Goal: Task Accomplishment & Management: Use online tool/utility

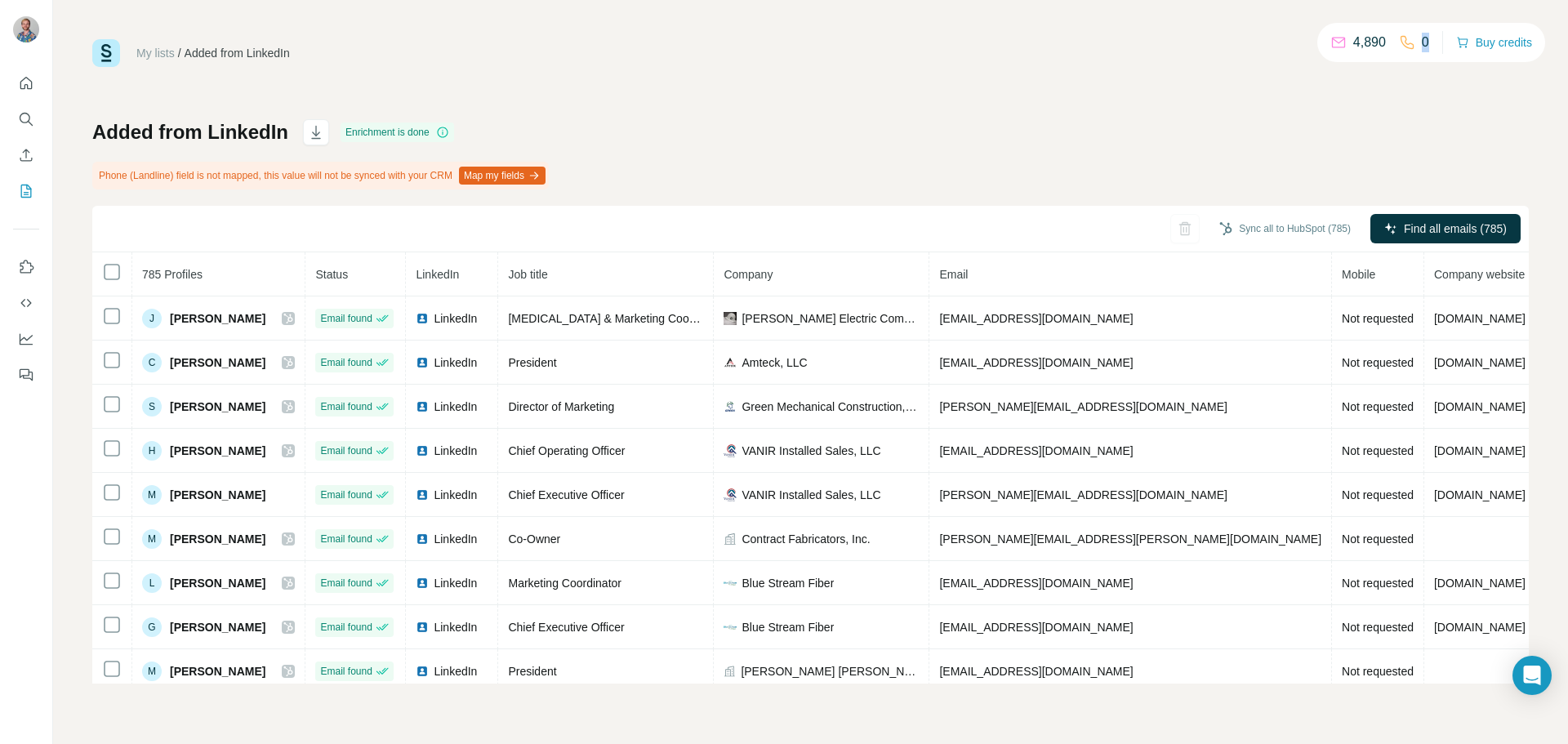
drag, startPoint x: 1423, startPoint y: 46, endPoint x: 1393, endPoint y: 46, distance: 30.0
click at [1398, 46] on div "0" at bounding box center [1413, 42] width 30 height 20
click at [1152, 127] on div "Added from LinkedIn Enrichment is done Phone (Landline) field is not mapped, th…" at bounding box center [809, 401] width 1436 height 564
click at [747, 90] on div "My lists / Added from LinkedIn 4,890 0 Buy credits Added from LinkedIn Enrichme…" at bounding box center [809, 361] width 1436 height 644
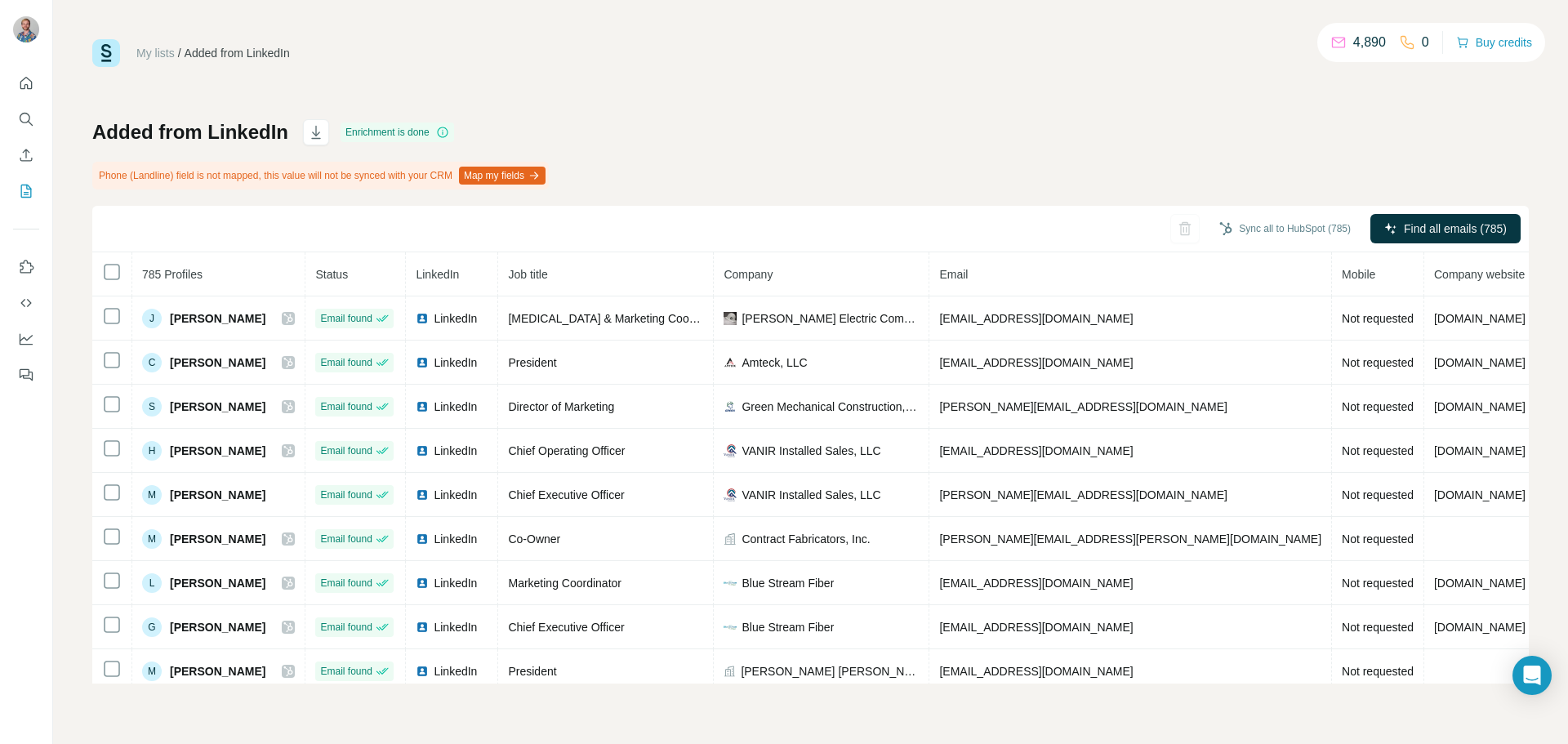
click at [740, 90] on div "My lists / Added from LinkedIn 4,890 0 Buy credits Added from LinkedIn Enrichme…" at bounding box center [809, 361] width 1436 height 644
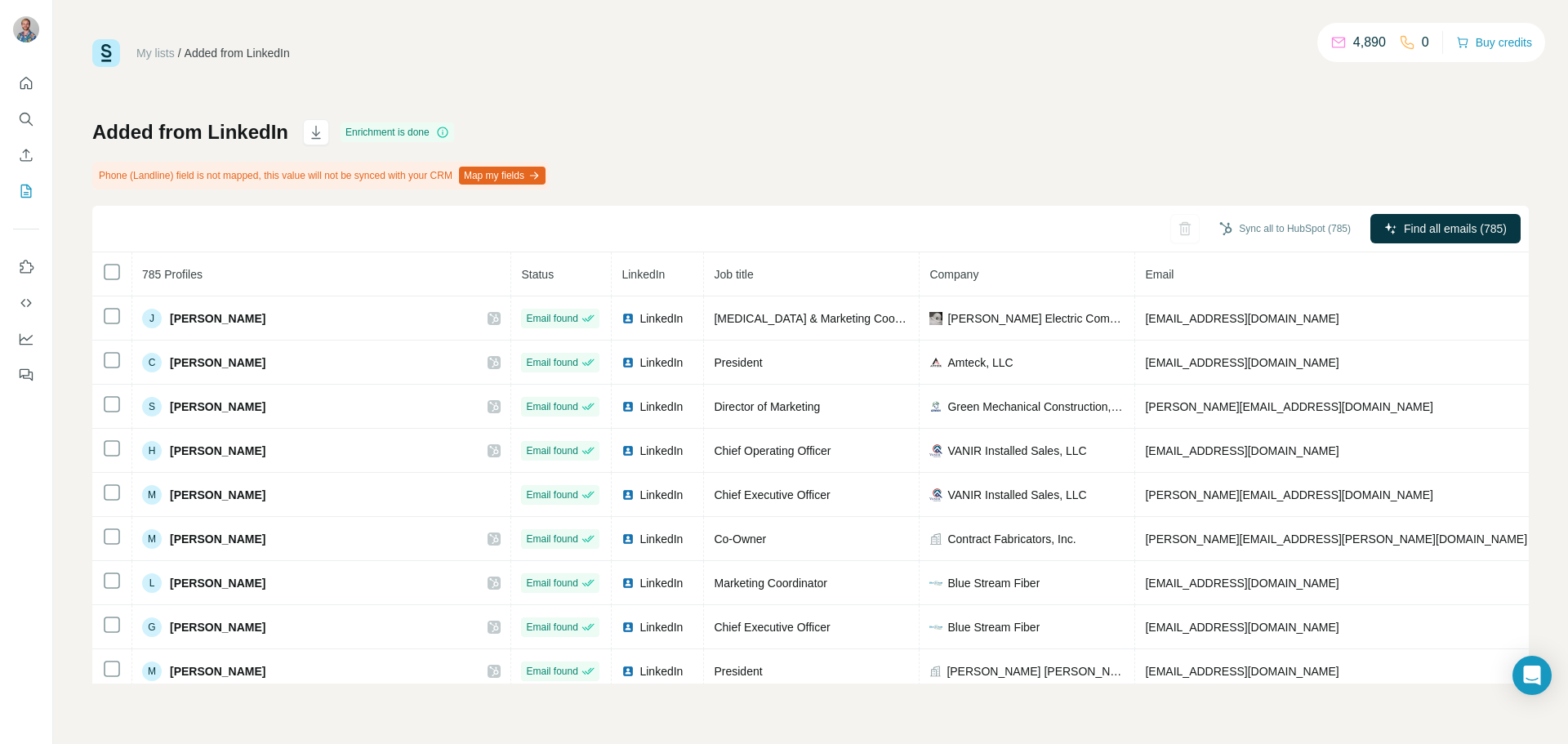
click at [903, 82] on div "My lists / Added from LinkedIn 4,890 0 Buy credits Added from LinkedIn Enrichme…" at bounding box center [809, 361] width 1436 height 644
click at [835, 62] on div "My lists / Added from LinkedIn 4,890 0 Buy credits" at bounding box center [809, 53] width 1436 height 27
click at [846, 75] on div "My lists / Added from LinkedIn 4,890 0 Buy credits Added from LinkedIn Enrichme…" at bounding box center [809, 361] width 1436 height 644
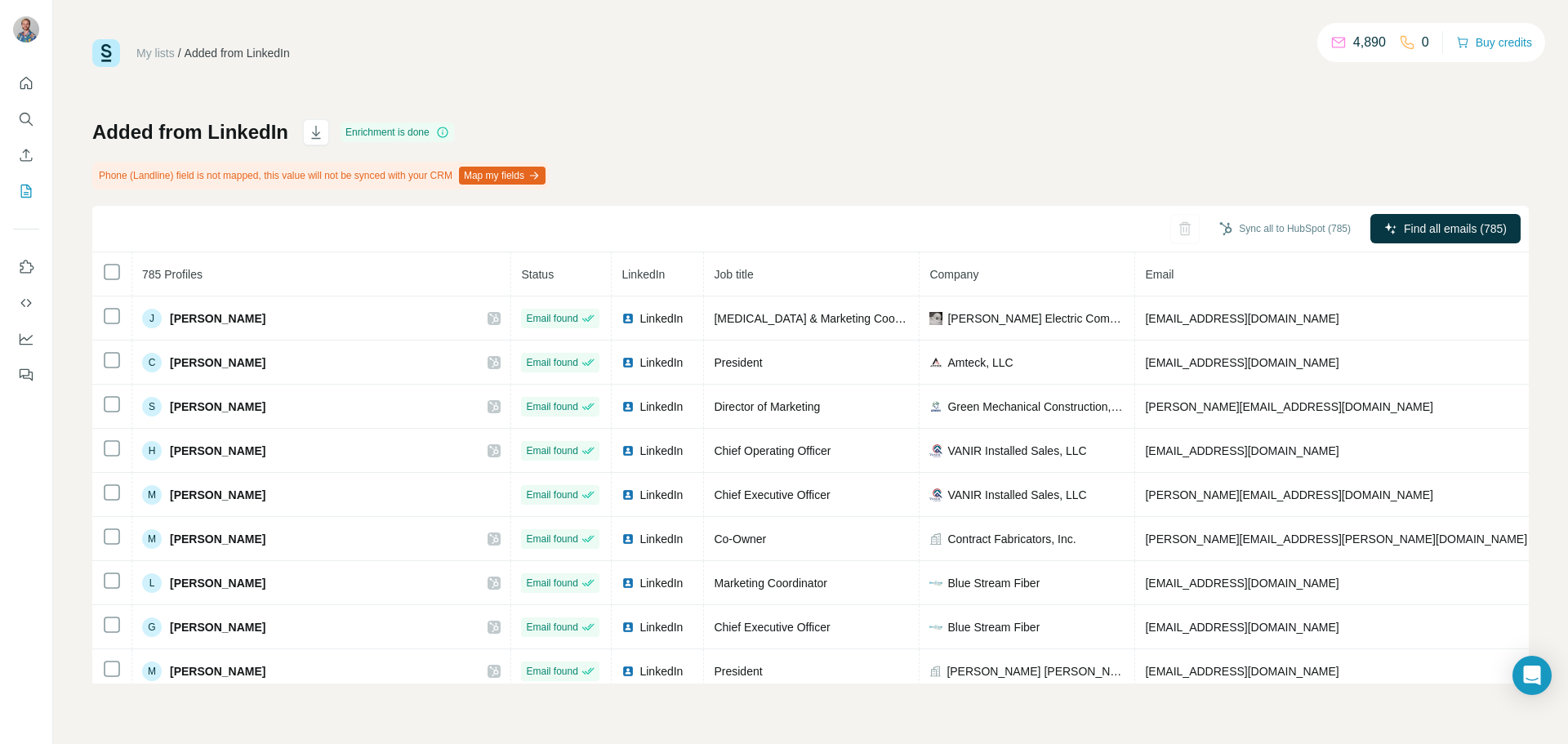
click at [875, 78] on div "My lists / Added from LinkedIn 4,890 0 Buy credits Added from LinkedIn Enrichme…" at bounding box center [809, 361] width 1436 height 644
click at [865, 72] on div "My lists / Added from LinkedIn 4,890 0 Buy credits Added from LinkedIn Enrichme…" at bounding box center [809, 361] width 1436 height 644
click at [835, 53] on div "My lists / Added from LinkedIn 4,890 0 Buy credits" at bounding box center [809, 53] width 1436 height 27
click at [935, 110] on div "My lists / Added from LinkedIn 4,890 0 Buy credits Added from LinkedIn Enrichme…" at bounding box center [809, 361] width 1436 height 644
click at [764, 77] on div "My lists / Added from LinkedIn 4,890 0 Buy credits Added from LinkedIn Enrichme…" at bounding box center [809, 361] width 1436 height 644
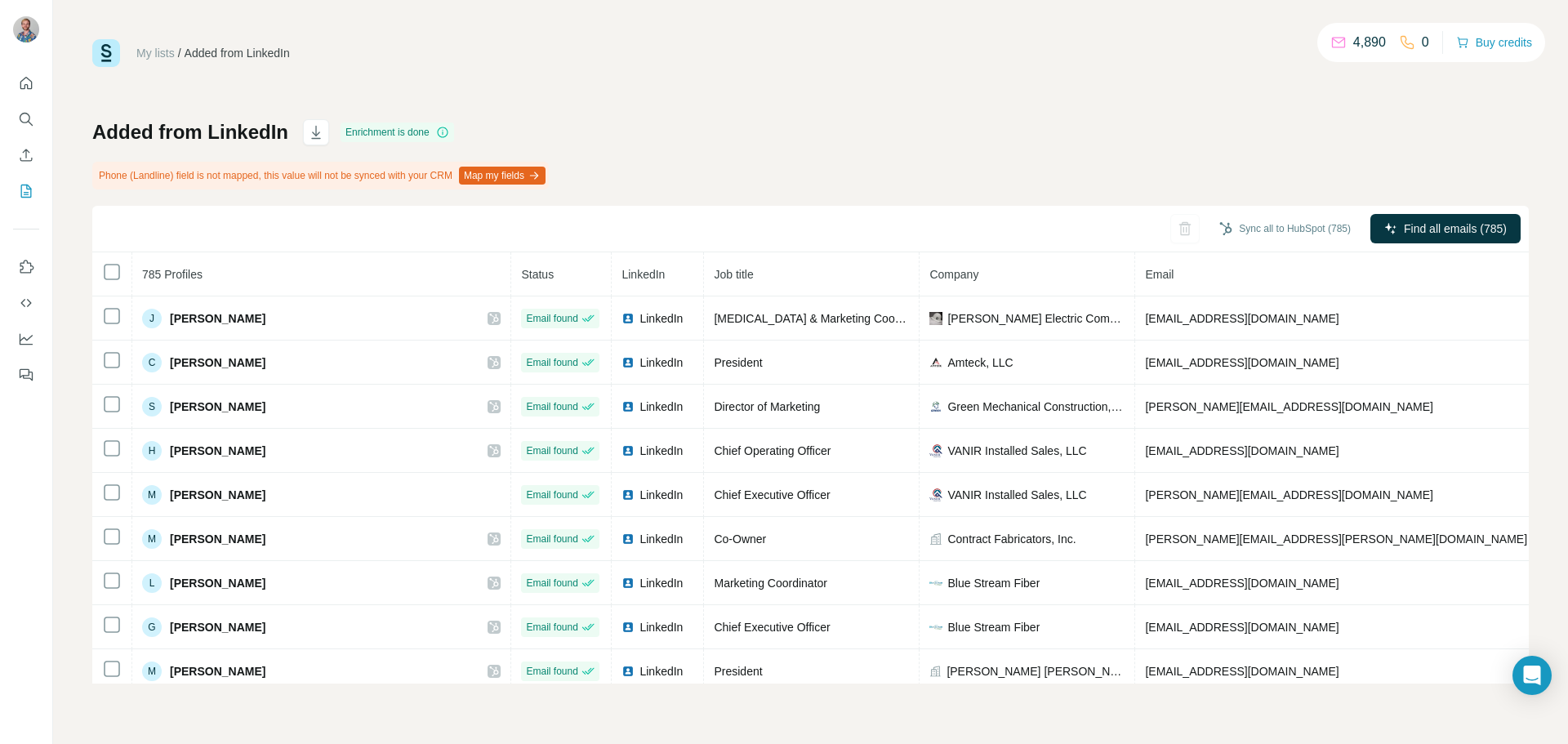
click at [756, 77] on div "My lists / Added from LinkedIn 4,890 0 Buy credits Added from LinkedIn Enrichme…" at bounding box center [809, 361] width 1436 height 644
click at [714, 77] on div "My lists / Added from LinkedIn 4,890 0 Buy credits Added from LinkedIn Enrichme…" at bounding box center [809, 361] width 1436 height 644
click at [683, 76] on div "My lists / Added from LinkedIn 4,890 0 Buy credits Added from LinkedIn Enrichme…" at bounding box center [809, 361] width 1436 height 644
